Goal: Task Accomplishment & Management: Use online tool/utility

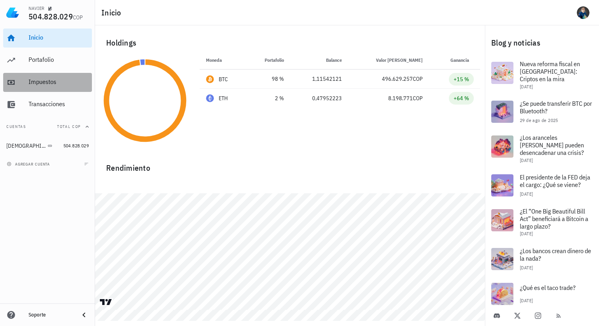
click at [46, 84] on div "Impuestos" at bounding box center [59, 82] width 60 height 8
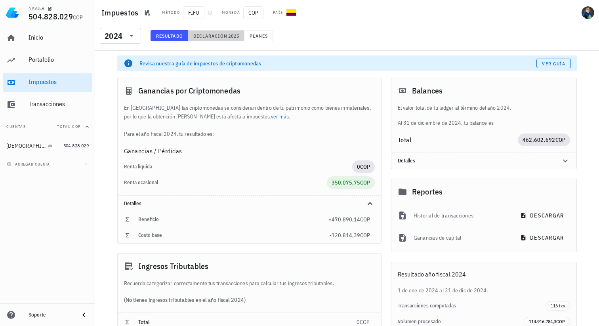
click at [211, 30] on button "Declaración 2025" at bounding box center [216, 35] width 56 height 11
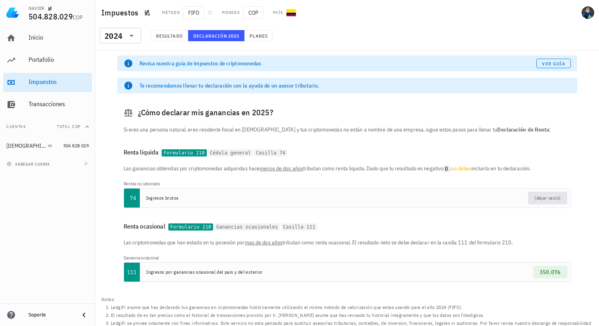
scroll to position [11, 0]
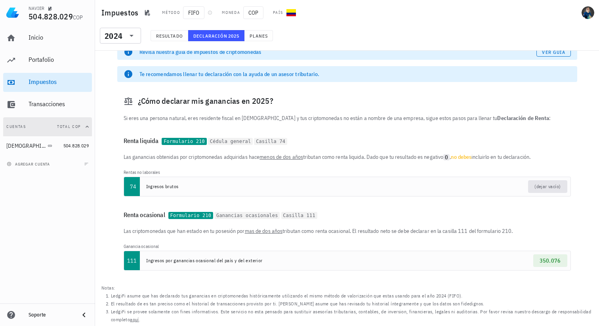
click at [88, 125] on icon "button" at bounding box center [87, 127] width 6 height 6
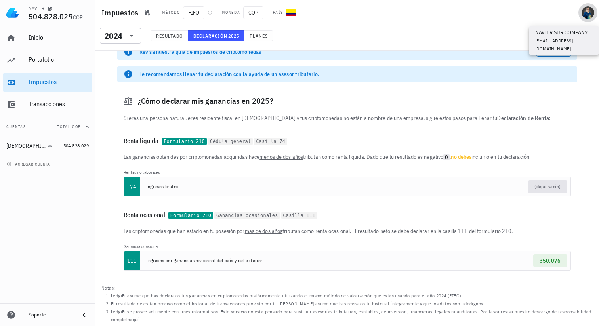
click at [587, 15] on div "avatar" at bounding box center [587, 12] width 13 height 13
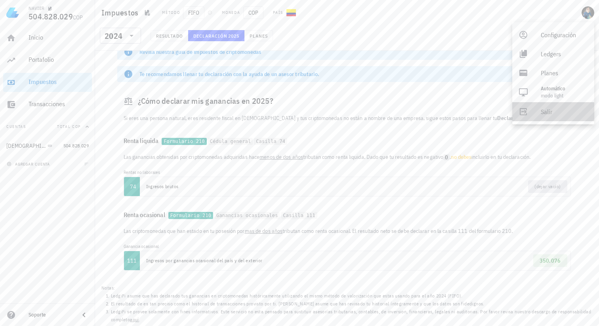
click at [546, 114] on div "Salir" at bounding box center [563, 112] width 47 height 16
